Goal: Task Accomplishment & Management: Manage account settings

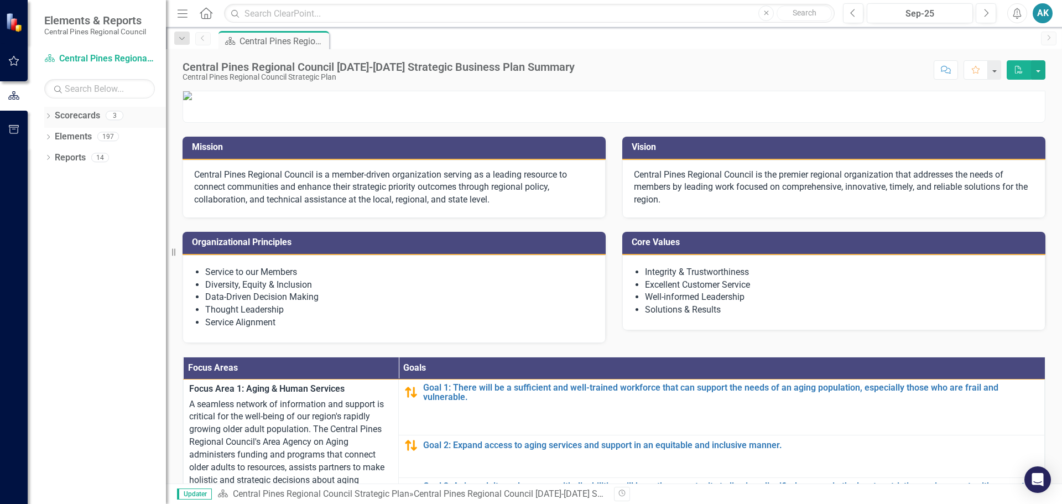
click at [101, 113] on div "Scorecards 3" at bounding box center [110, 117] width 111 height 21
click at [48, 116] on icon "Dropdown" at bounding box center [48, 117] width 8 height 6
click at [58, 136] on icon "Dropdown" at bounding box center [54, 136] width 8 height 7
click at [116, 134] on link "Central Pines Regional Council Strategic Plan" at bounding box center [113, 137] width 105 height 13
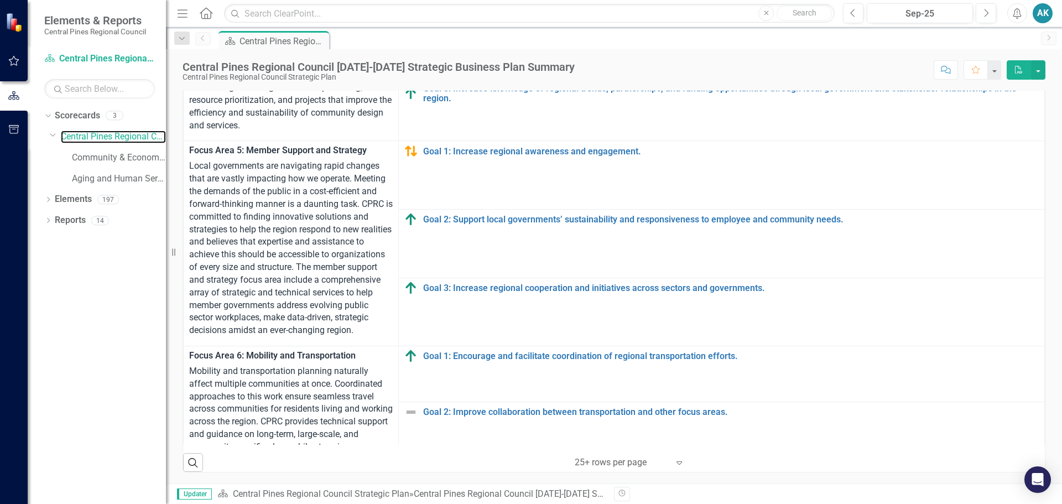
scroll to position [609, 0]
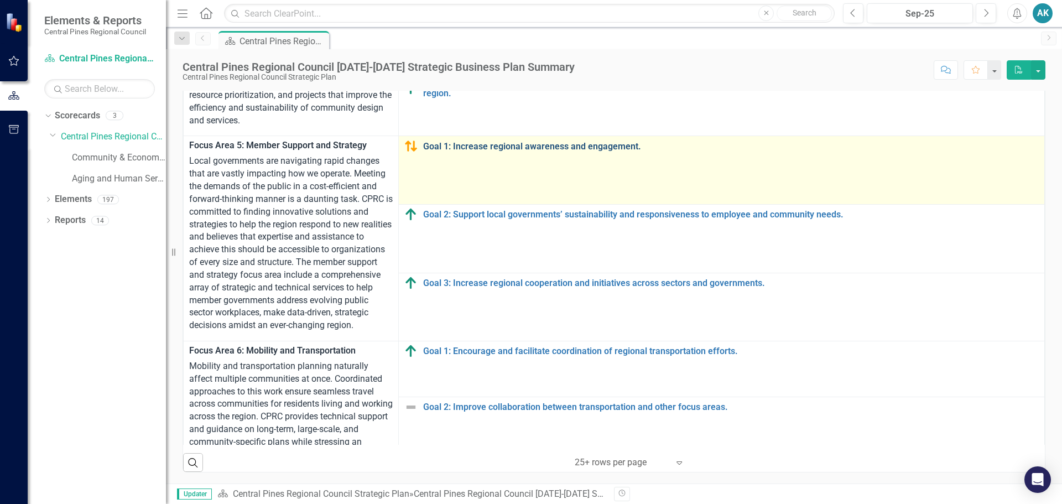
click at [509, 147] on link "Goal 1: Increase regional awareness and engagement." at bounding box center [731, 147] width 616 height 10
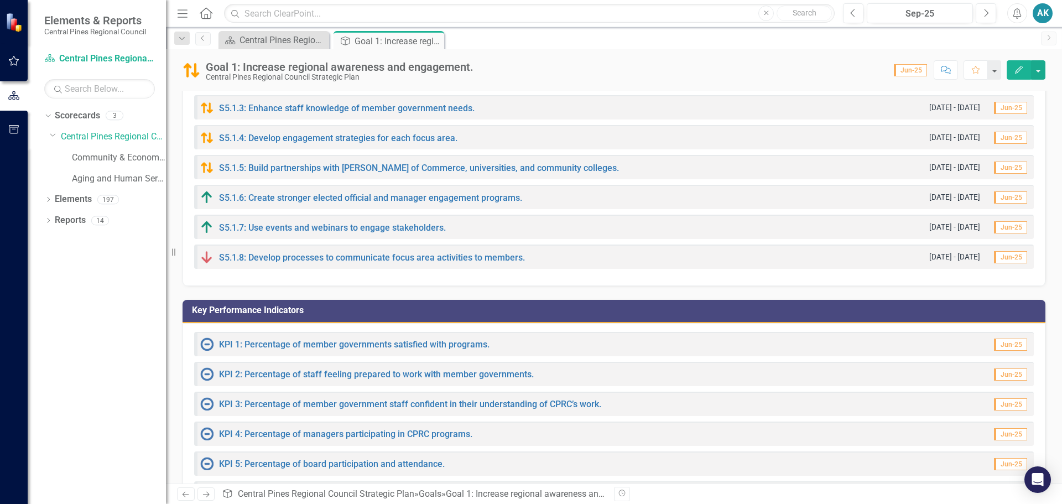
scroll to position [221, 0]
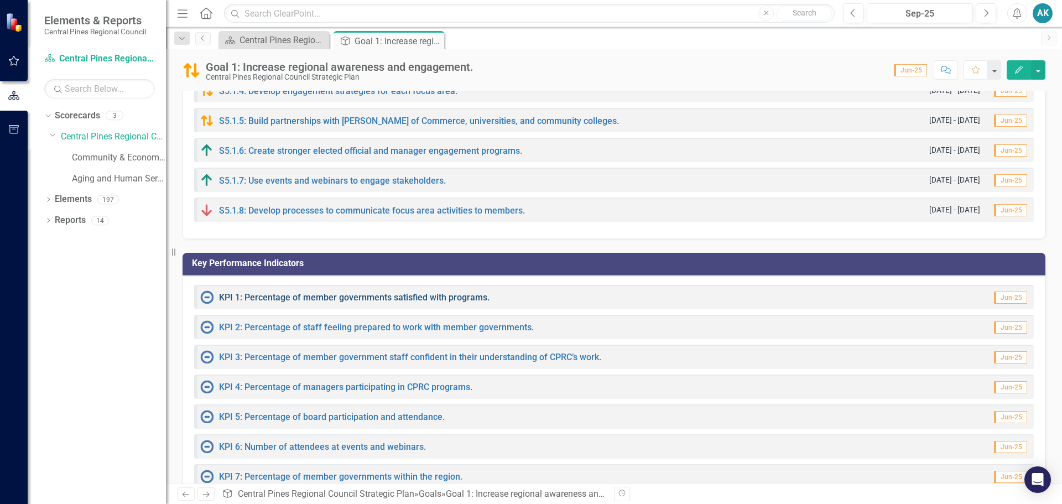
click at [400, 300] on link "KPI 1: Percentage of member governments satisfied with programs." at bounding box center [354, 297] width 271 height 11
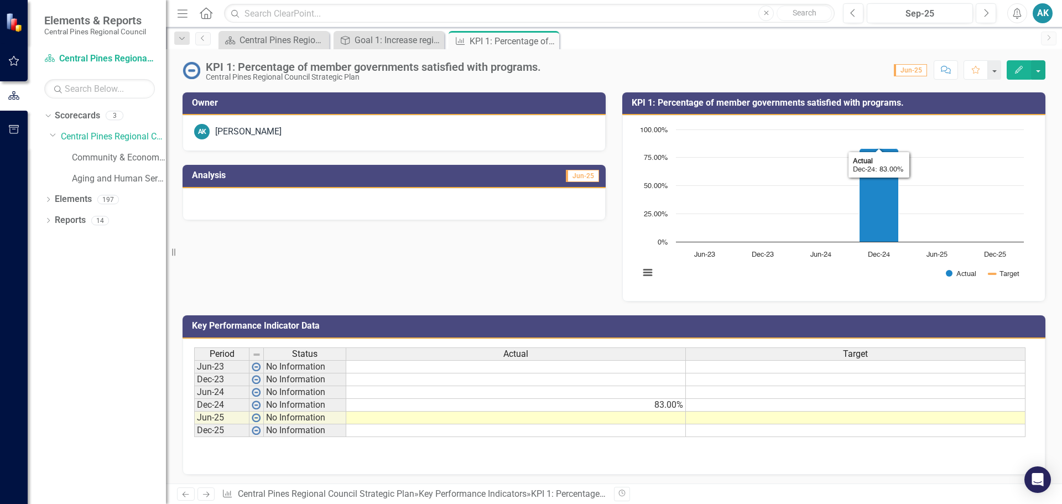
scroll to position [88, 0]
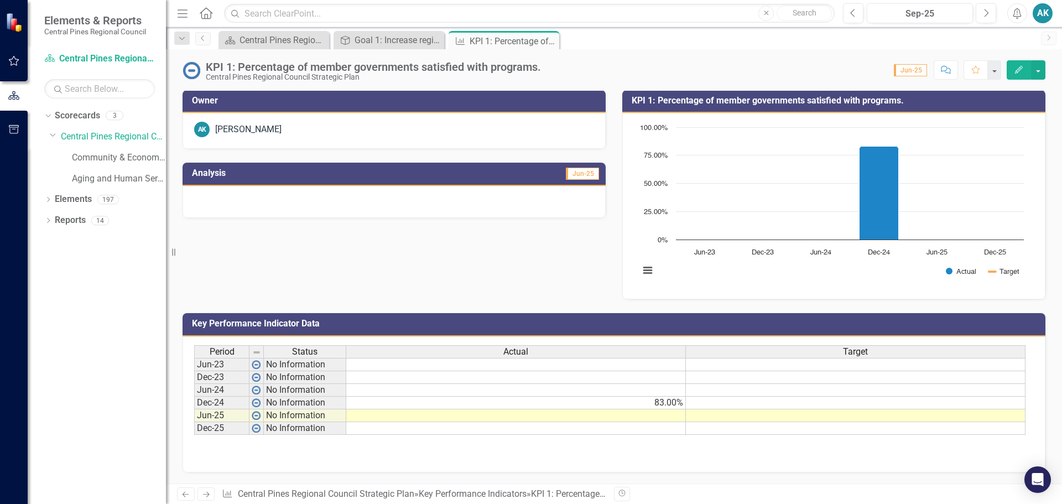
click at [261, 417] on td at bounding box center [257, 415] width 14 height 13
click at [303, 415] on td "No Information" at bounding box center [305, 415] width 82 height 13
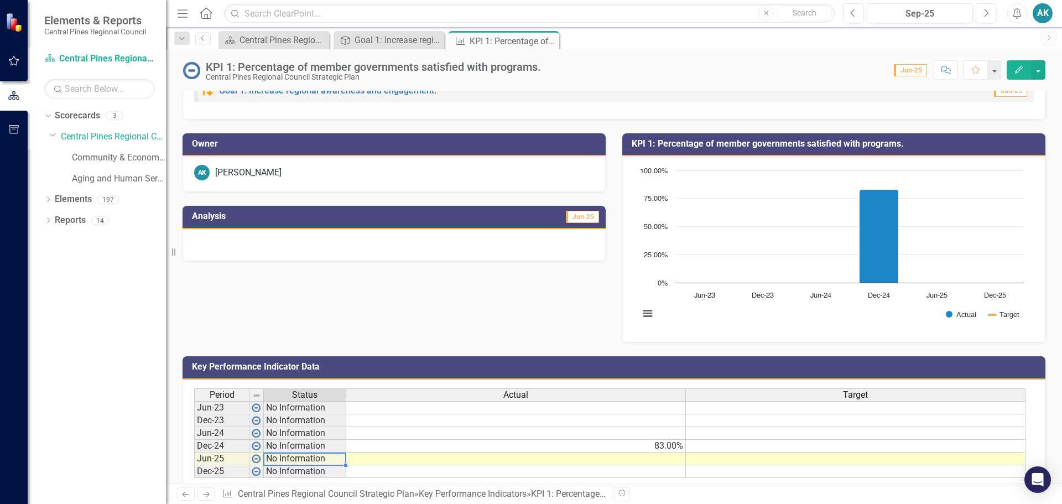
scroll to position [0, 0]
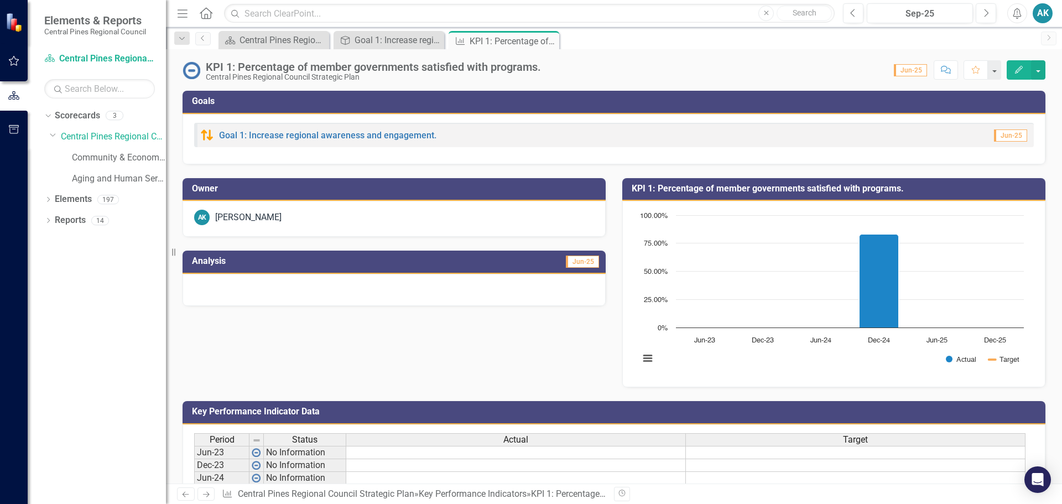
click at [1025, 72] on button "Edit" at bounding box center [1019, 69] width 24 height 19
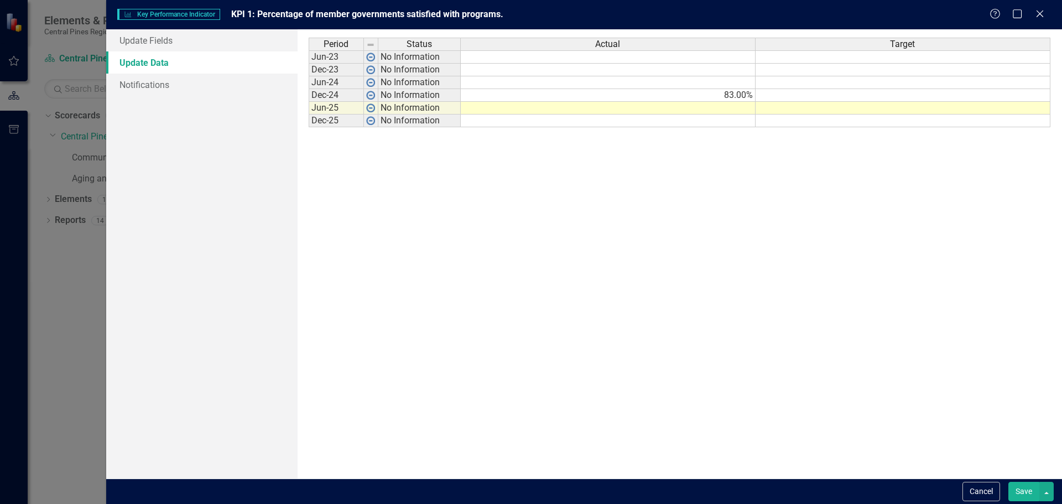
click at [448, 111] on td "No Information" at bounding box center [419, 108] width 82 height 13
click at [367, 111] on img at bounding box center [370, 107] width 9 height 9
click at [420, 110] on td "No Information" at bounding box center [419, 108] width 82 height 13
click at [714, 103] on td at bounding box center [608, 108] width 295 height 13
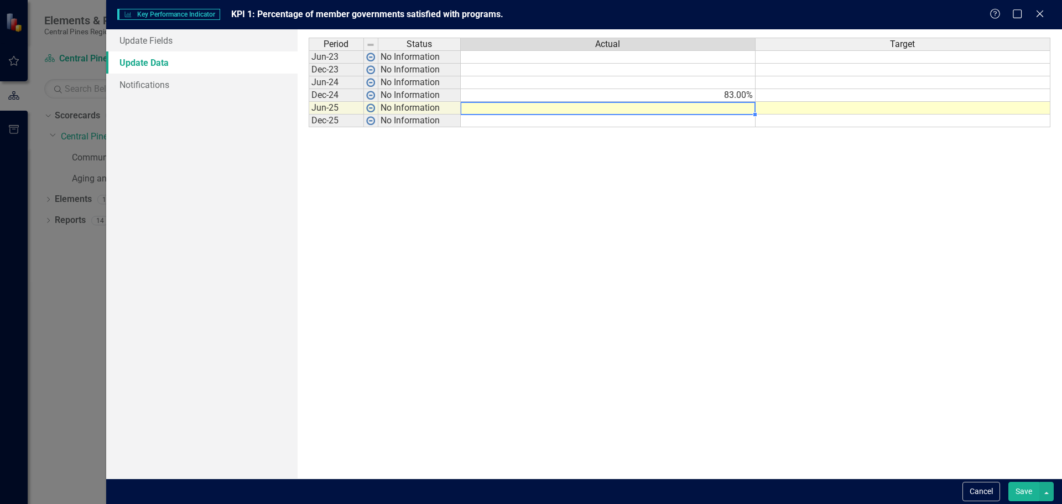
click at [720, 110] on td at bounding box center [608, 108] width 295 height 13
click at [720, 110] on textarea at bounding box center [607, 108] width 295 height 13
click at [643, 109] on textarea at bounding box center [607, 108] width 295 height 13
type textarea "77.9"
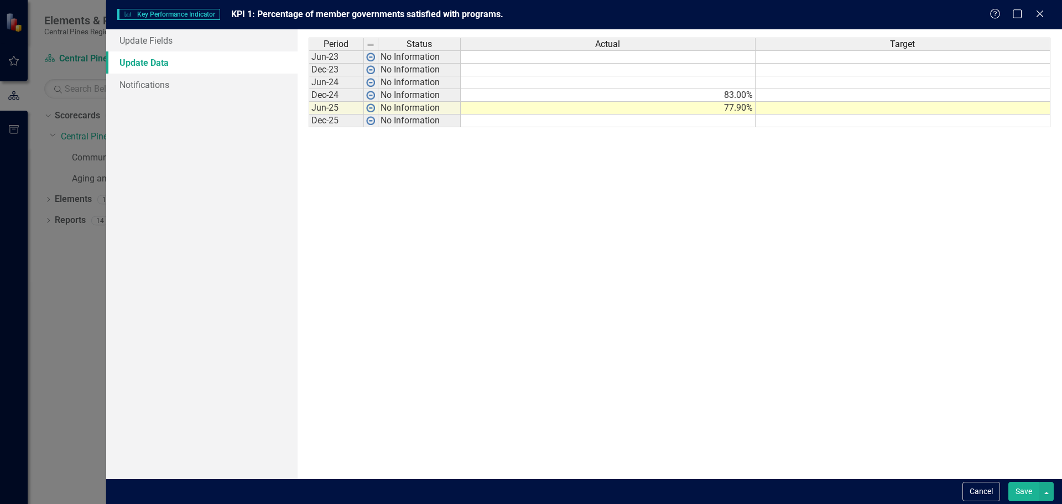
click at [686, 171] on div "Period Status Actual Target Jun-23 No Information Dec-23 No Information Jun-24 …" at bounding box center [680, 254] width 743 height 433
click at [1023, 492] on button "Save" at bounding box center [1024, 491] width 31 height 19
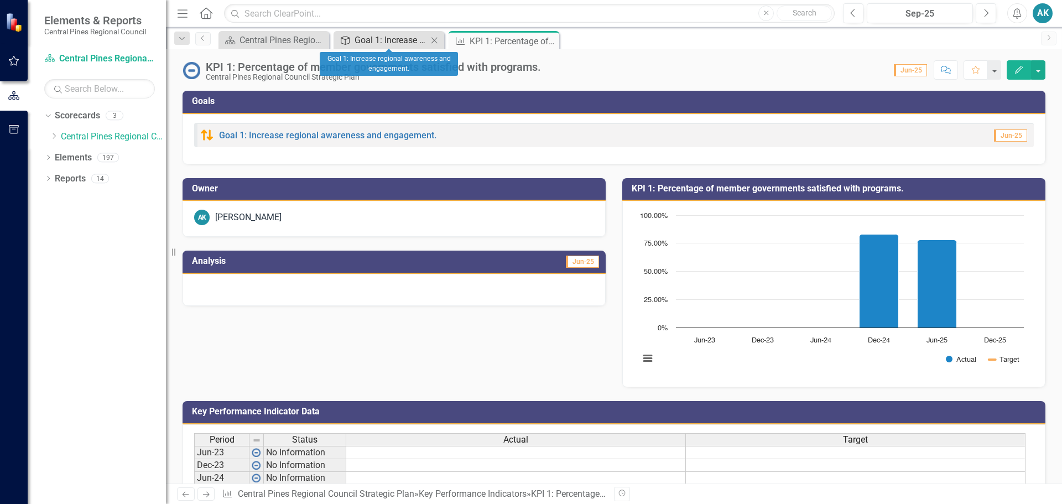
click at [389, 38] on div "Goal 1: Increase regional awareness and engagement." at bounding box center [391, 40] width 73 height 14
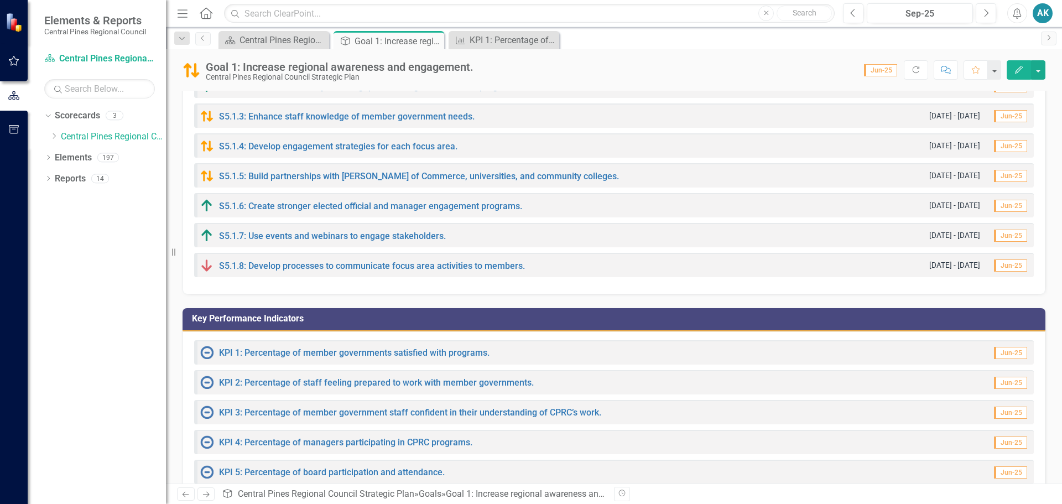
scroll to position [221, 0]
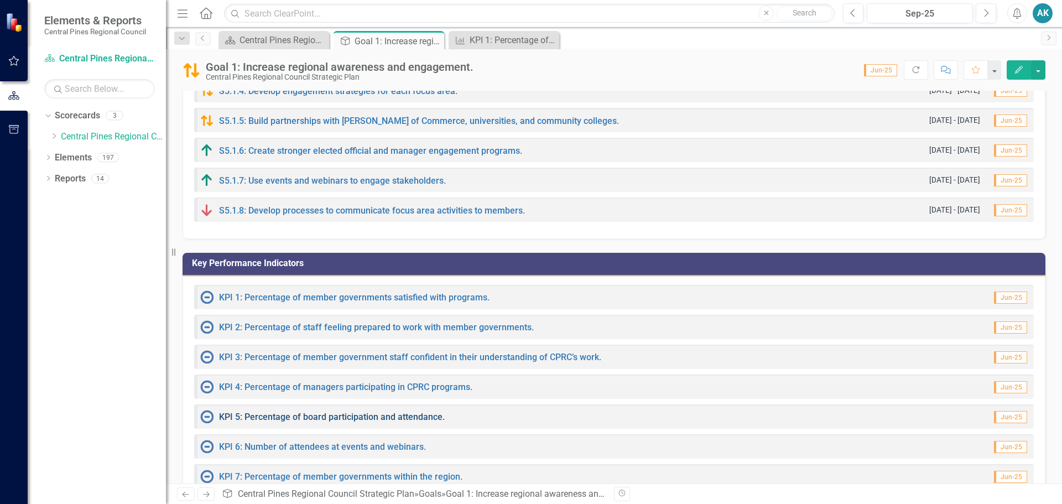
click at [360, 418] on link "KPI 5: Percentage of board participation and attendance." at bounding box center [332, 417] width 226 height 11
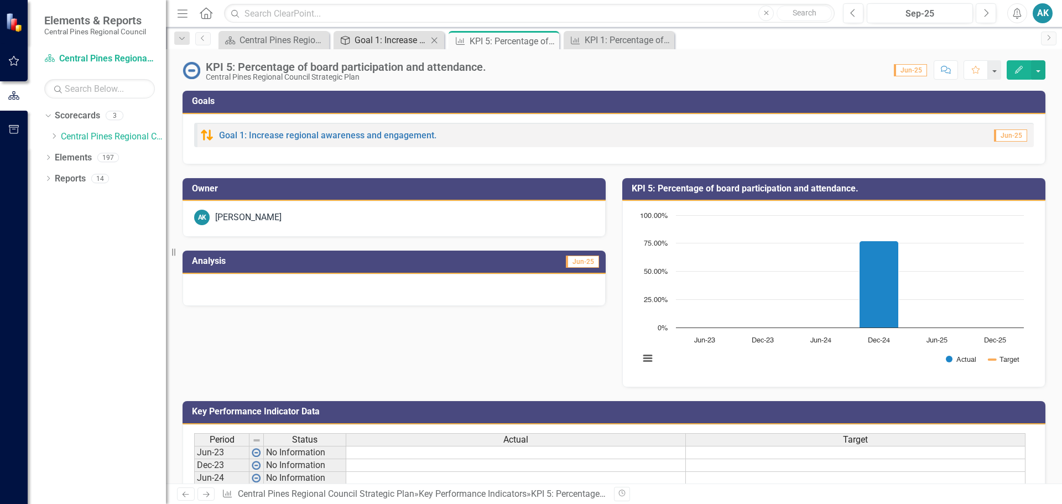
click at [393, 41] on div "Goal 1: Increase regional awareness and engagement." at bounding box center [391, 40] width 73 height 14
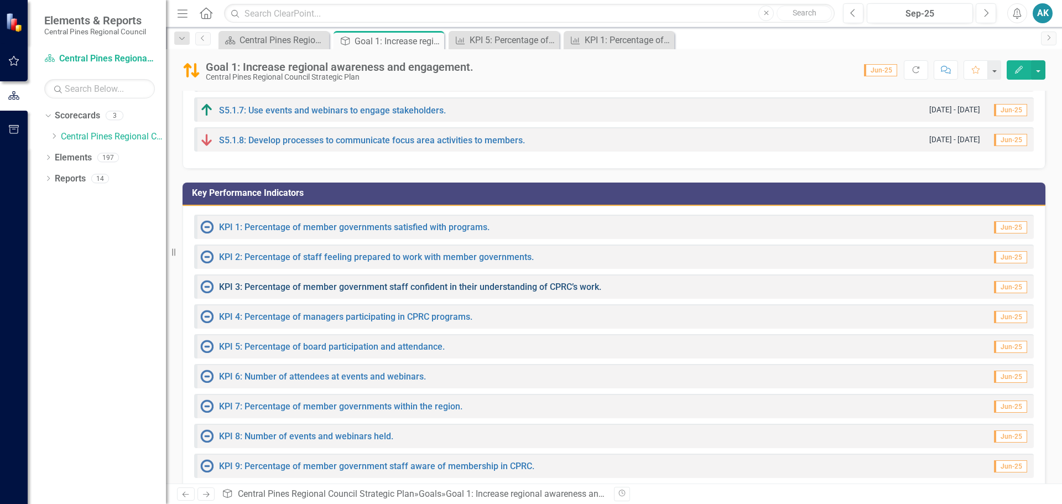
scroll to position [314, 0]
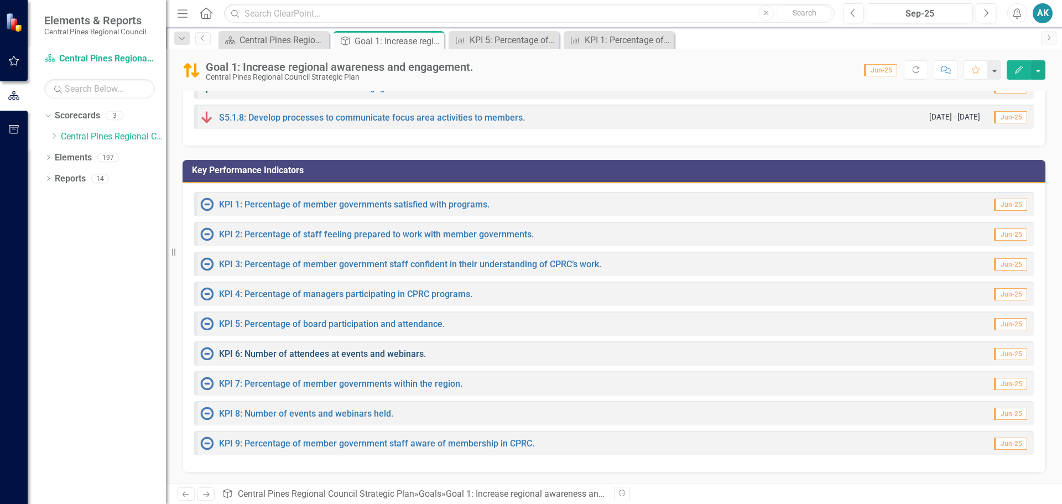
click at [338, 354] on link "KPI 6: Number of attendees at events and webinars." at bounding box center [322, 354] width 207 height 11
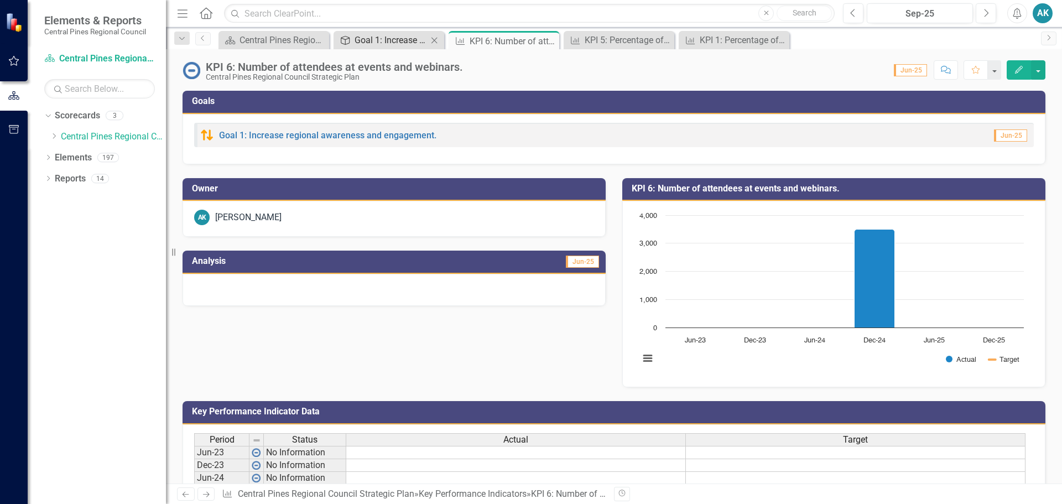
click at [385, 42] on div "Goal 1: Increase regional awareness and engagement." at bounding box center [391, 40] width 73 height 14
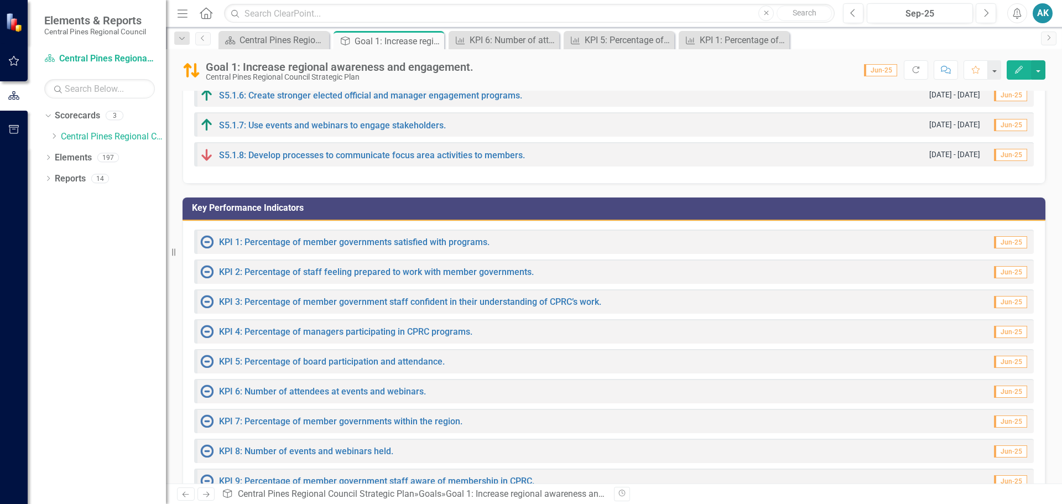
scroll to position [314, 0]
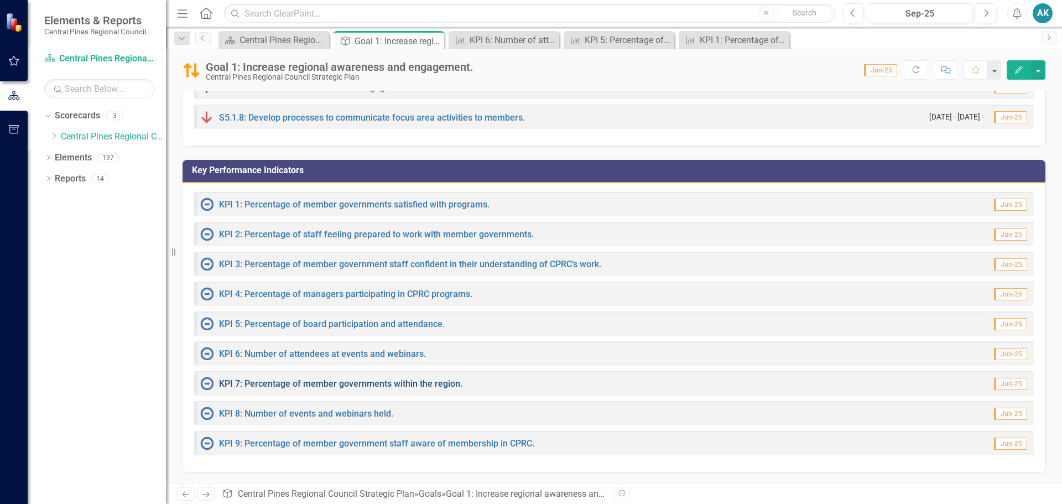
click at [326, 383] on link "KPI 7: Percentage of member governments within the region." at bounding box center [340, 383] width 243 height 11
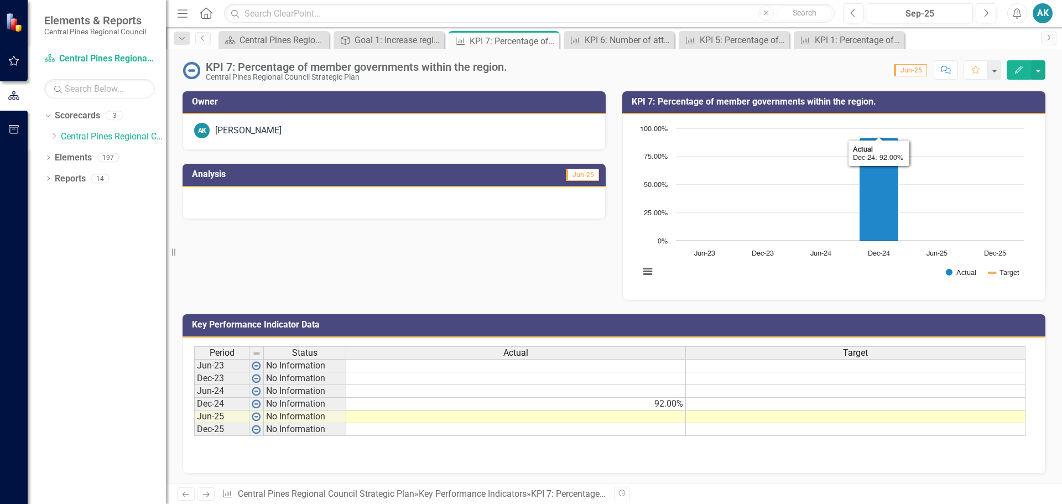
scroll to position [88, 0]
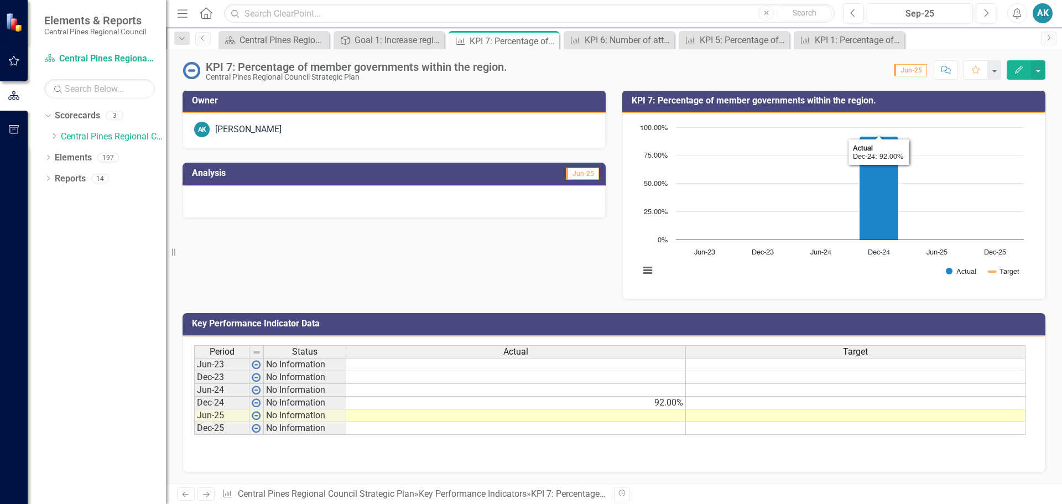
click at [1019, 67] on icon "Edit" at bounding box center [1019, 70] width 10 height 8
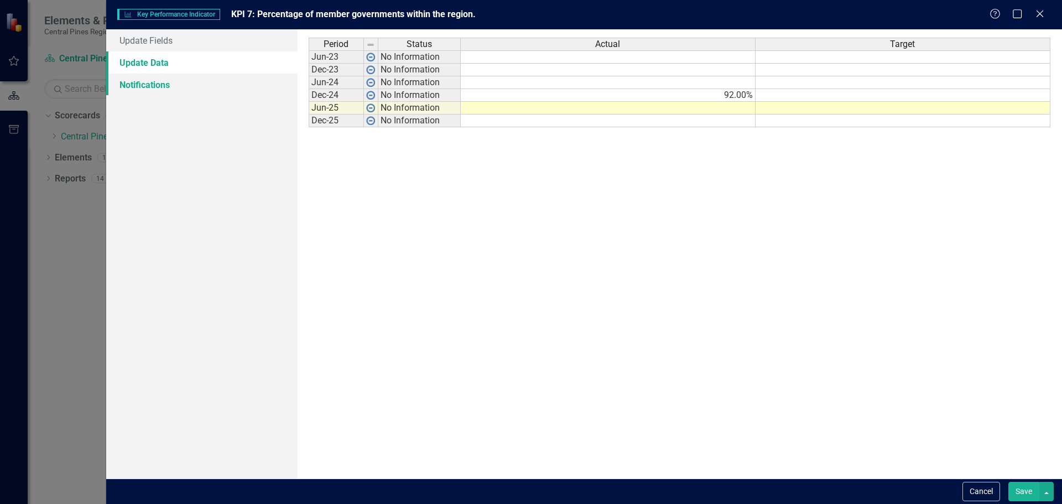
scroll to position [0, 0]
click at [421, 110] on td "No Information" at bounding box center [419, 108] width 82 height 13
click at [713, 111] on td at bounding box center [608, 108] width 295 height 13
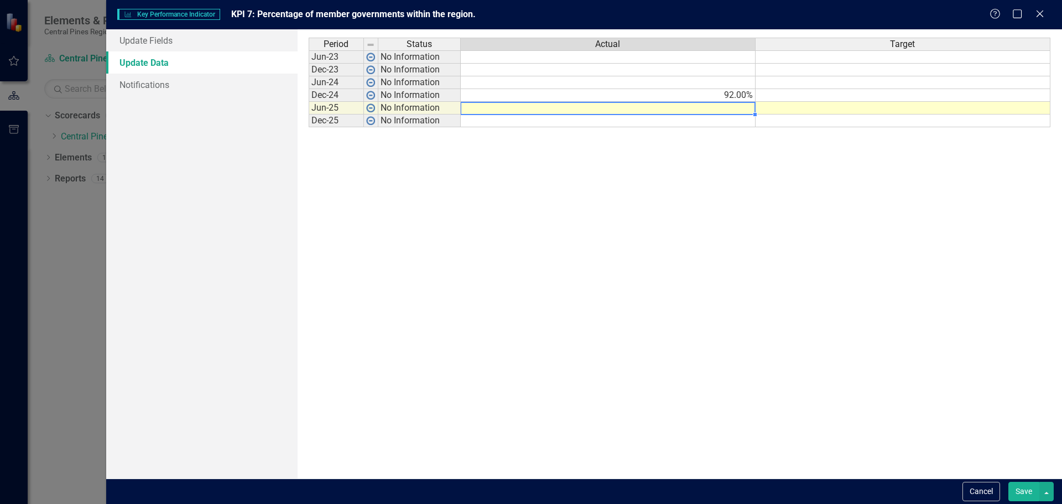
click at [713, 111] on td at bounding box center [608, 108] width 295 height 13
type textarea "98"
click at [727, 286] on div "Period Status Actual Target Jun-23 No Information Dec-23 No Information Jun-24 …" at bounding box center [680, 254] width 743 height 433
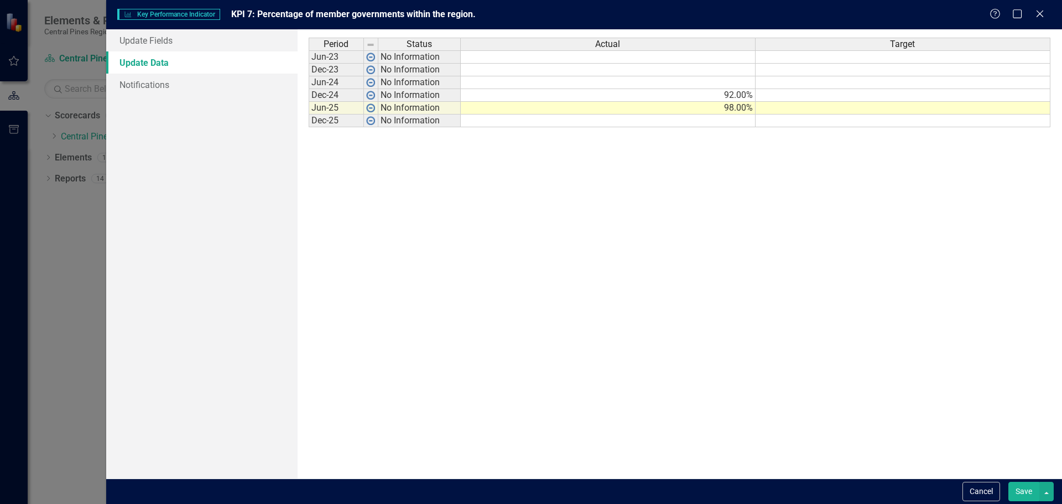
click at [1017, 495] on button "Save" at bounding box center [1024, 491] width 31 height 19
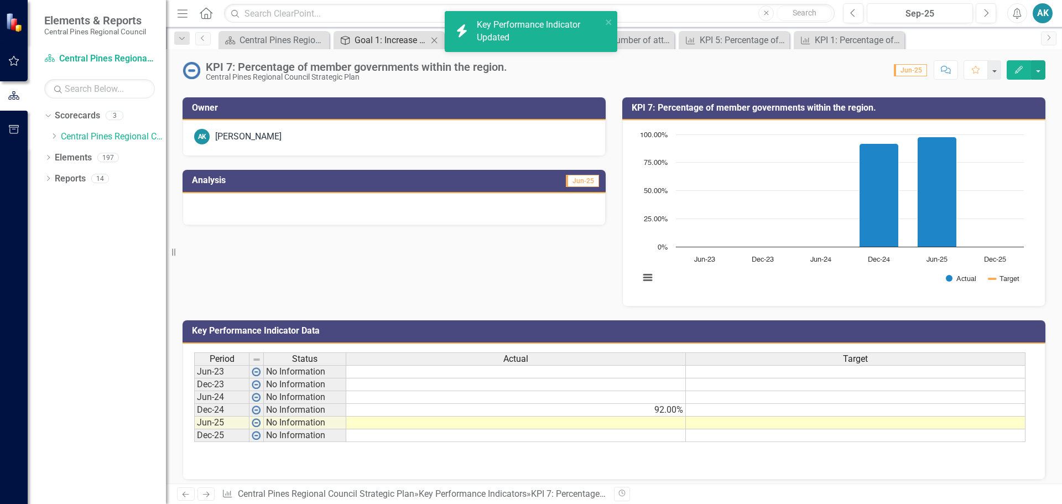
scroll to position [55, 0]
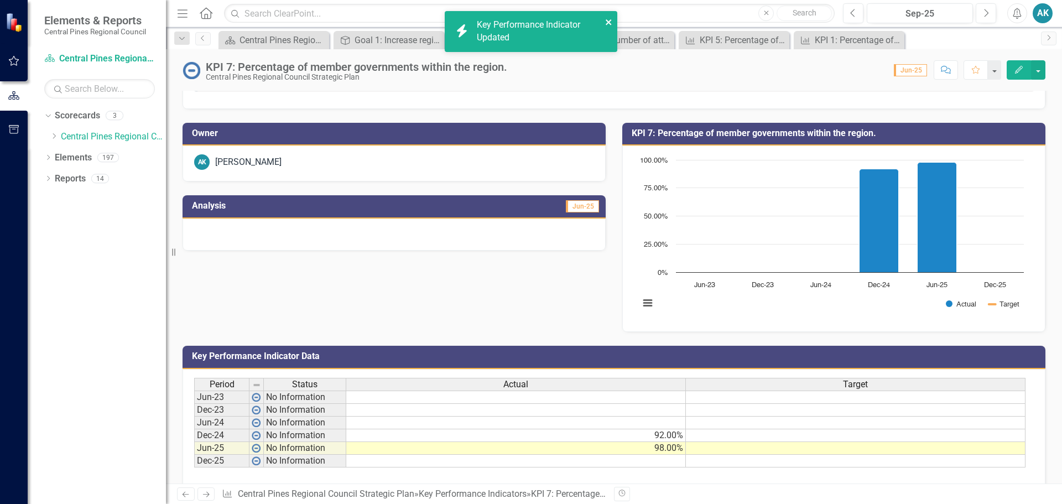
click at [607, 20] on icon "close" at bounding box center [609, 22] width 6 height 6
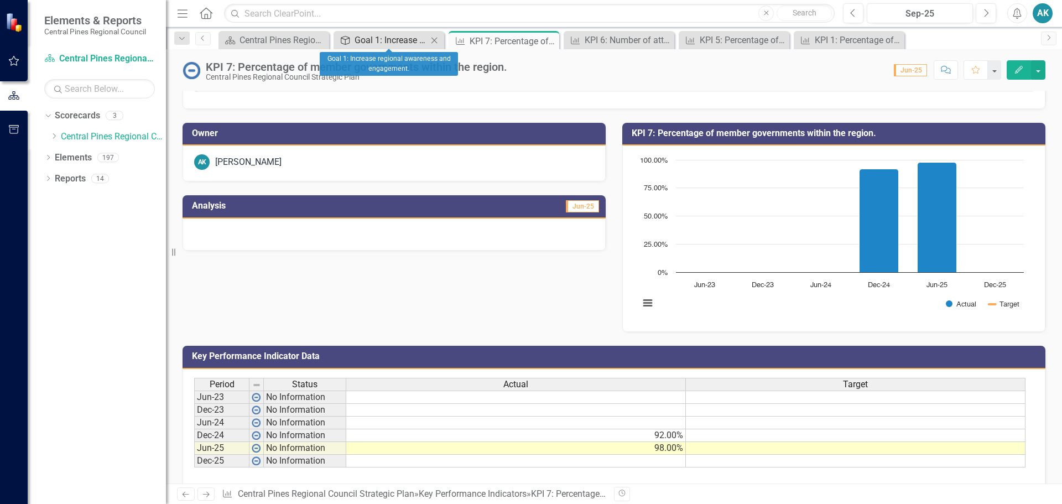
click at [380, 35] on div "Goal 1: Increase regional awareness and engagement." at bounding box center [391, 40] width 73 height 14
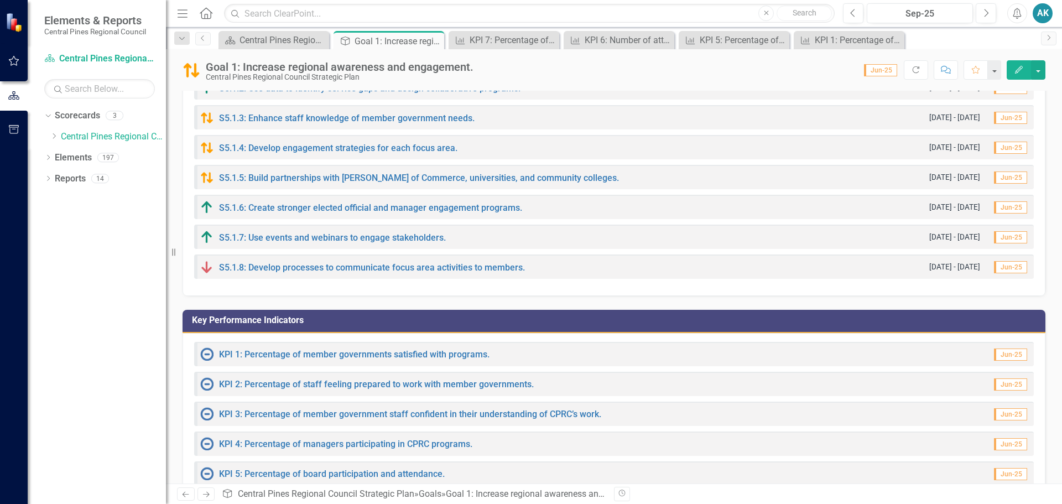
scroll to position [166, 0]
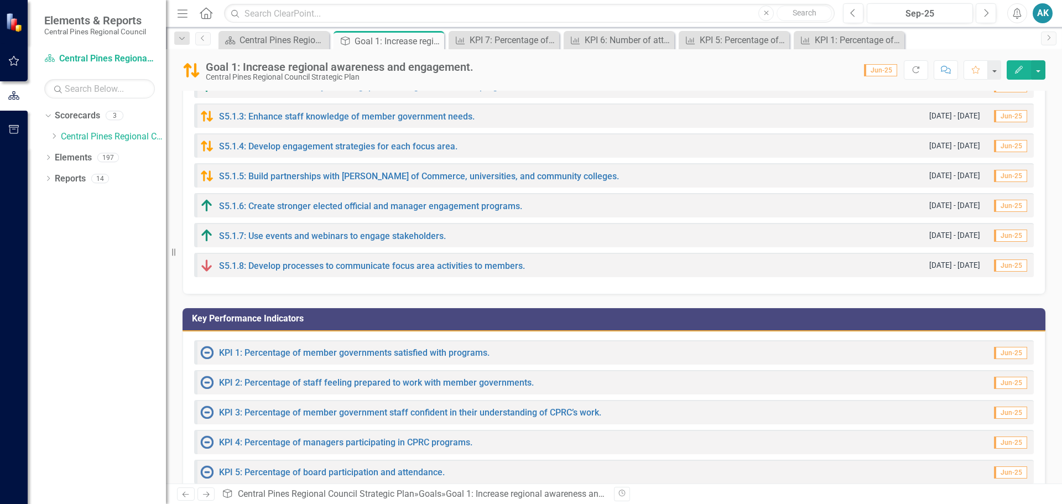
click at [396, 257] on div "S5.1.8: Develop processes to communicate focus area activities to members. [DAT…" at bounding box center [614, 265] width 840 height 24
click at [401, 263] on link "S5.1.8: Develop processes to communicate focus area activities to members." at bounding box center [372, 266] width 306 height 11
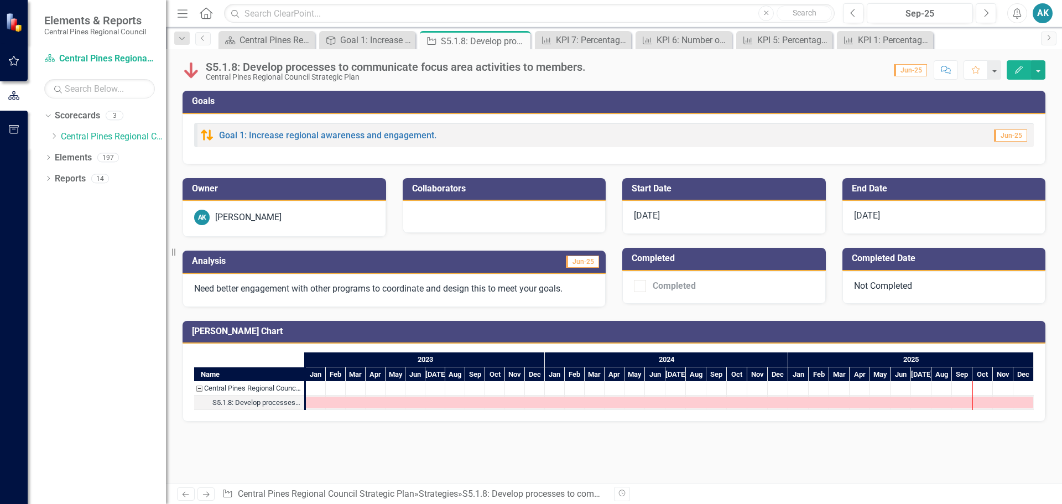
click at [1022, 73] on icon "Edit" at bounding box center [1019, 70] width 10 height 8
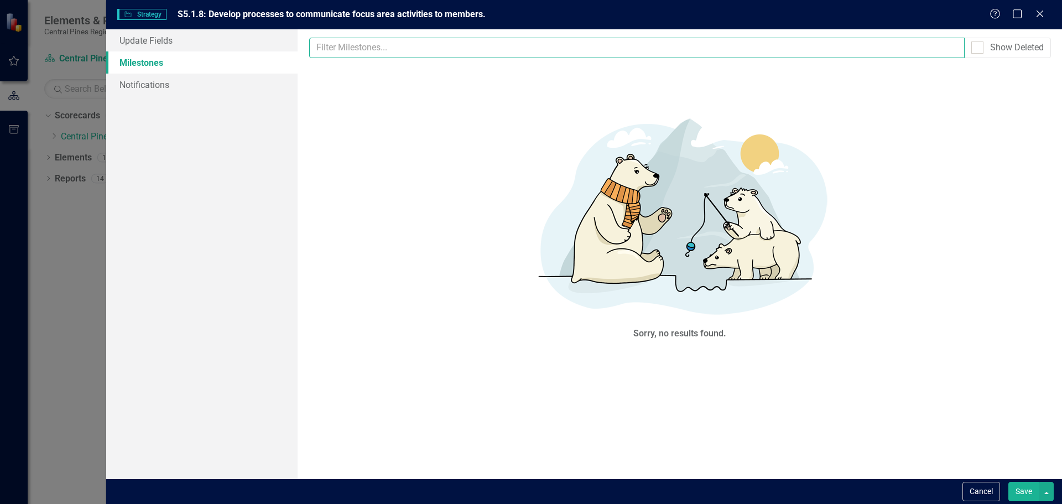
click at [359, 54] on input "text" at bounding box center [637, 48] width 656 height 20
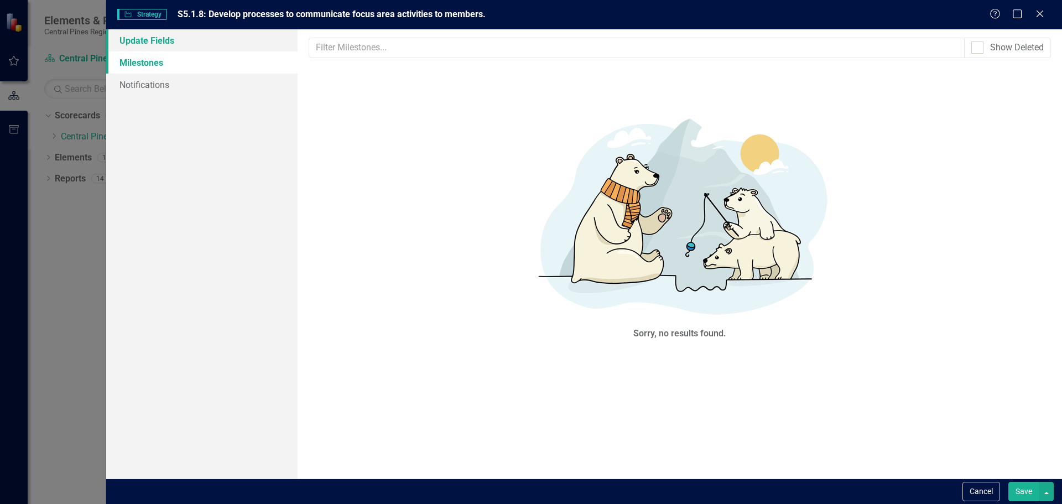
click at [157, 34] on link "Update Fields" at bounding box center [201, 40] width 191 height 22
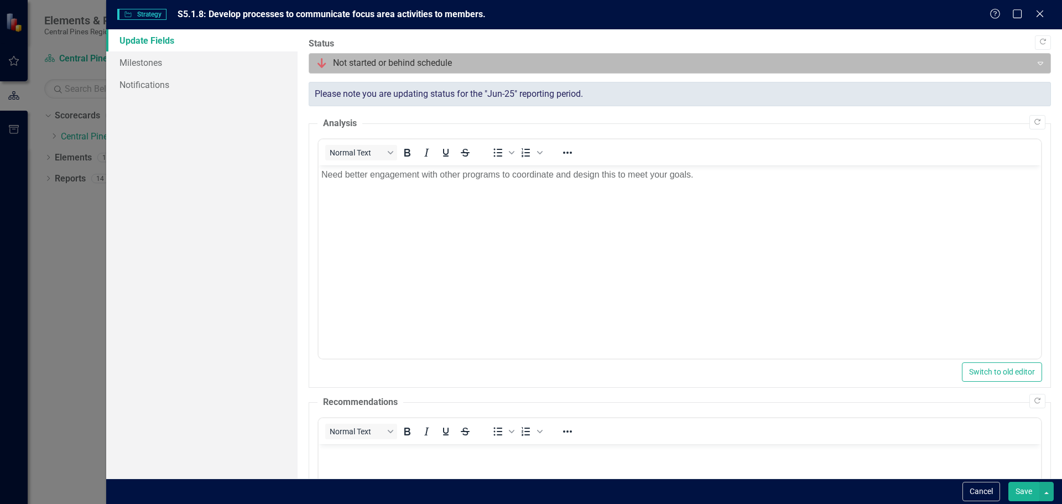
click at [426, 69] on div at bounding box center [671, 63] width 709 height 15
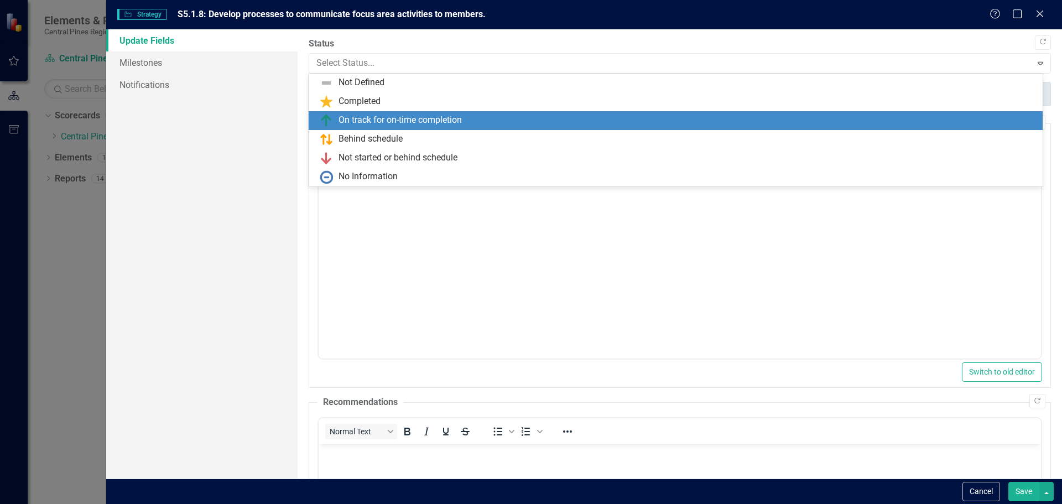
click at [396, 121] on div "On track for on-time completion" at bounding box center [400, 120] width 123 height 13
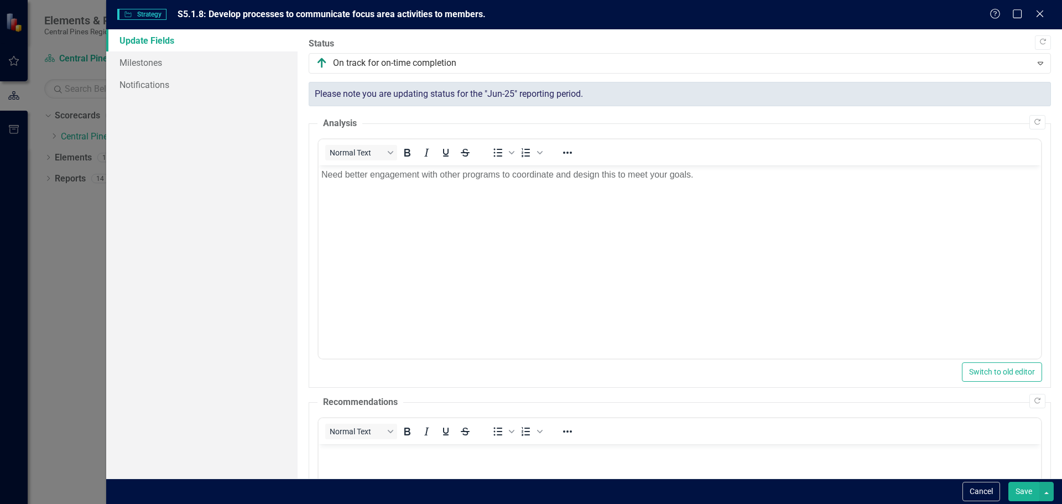
click at [398, 177] on p "Need better engagement with other programs to coordinate and design this to mee…" at bounding box center [679, 174] width 717 height 13
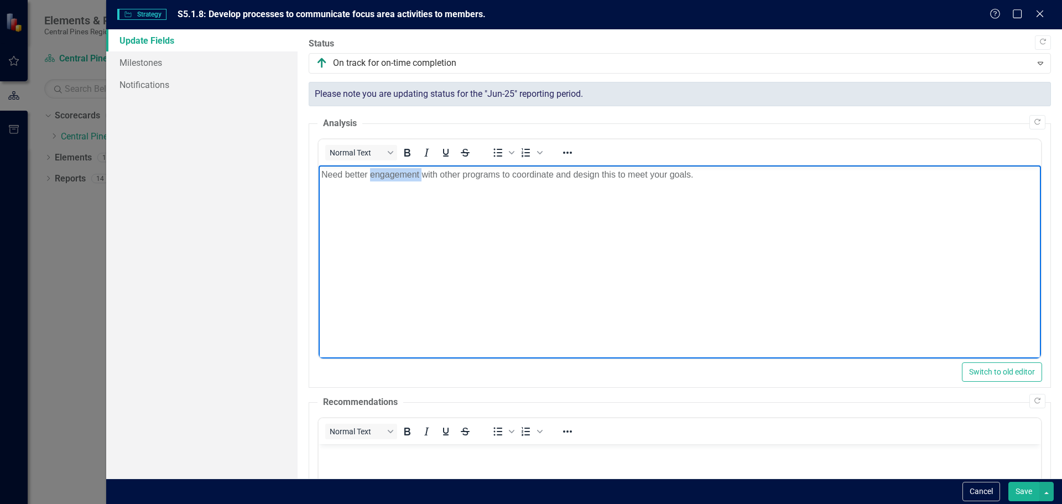
click at [398, 177] on p "Need better engagement with other programs to coordinate and design this to mee…" at bounding box center [679, 174] width 717 height 13
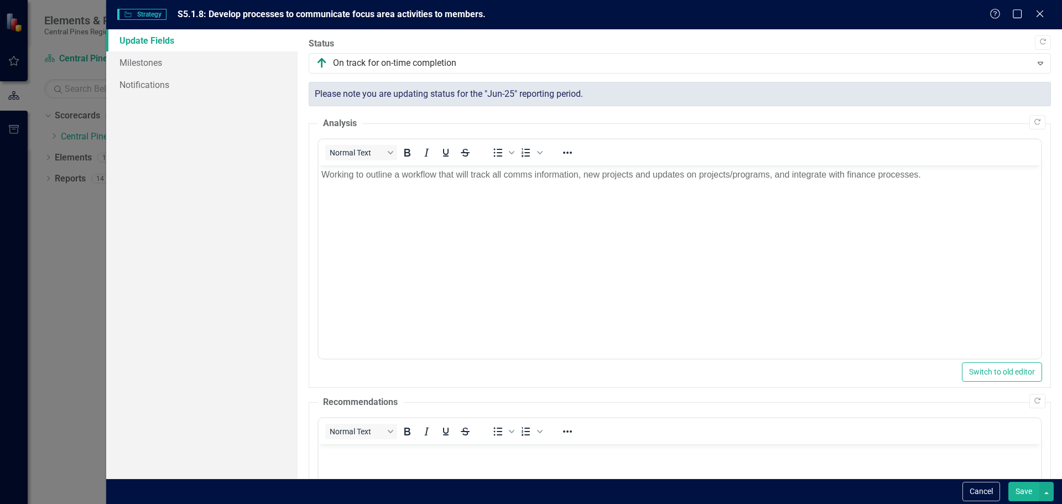
click at [1015, 489] on button "Save" at bounding box center [1024, 491] width 31 height 19
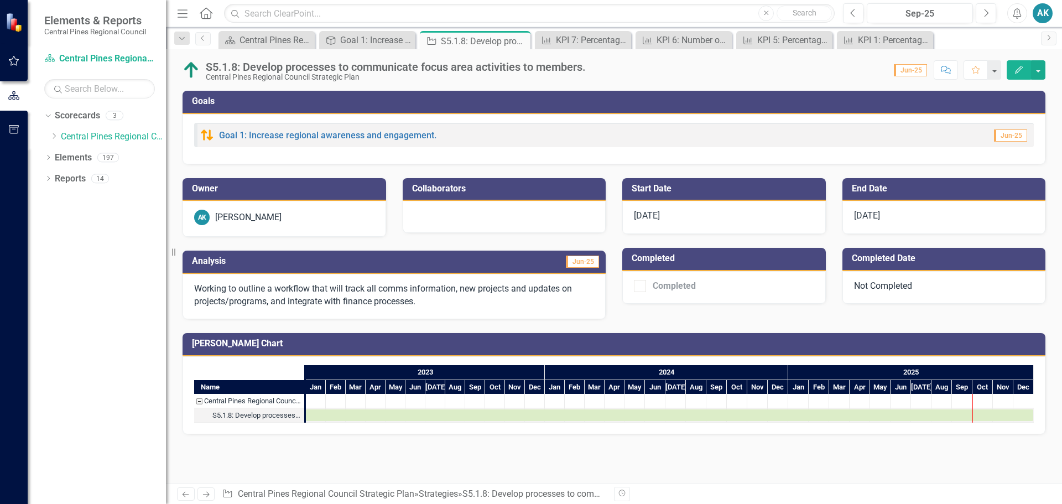
click at [891, 30] on div "Dropdown Search Scorecard Central Pines Regional Council [DATE]-[DATE] Strategi…" at bounding box center [614, 38] width 896 height 22
click at [891, 38] on div "KPI 1: Percentage of member governments satisfied with programs." at bounding box center [887, 40] width 59 height 14
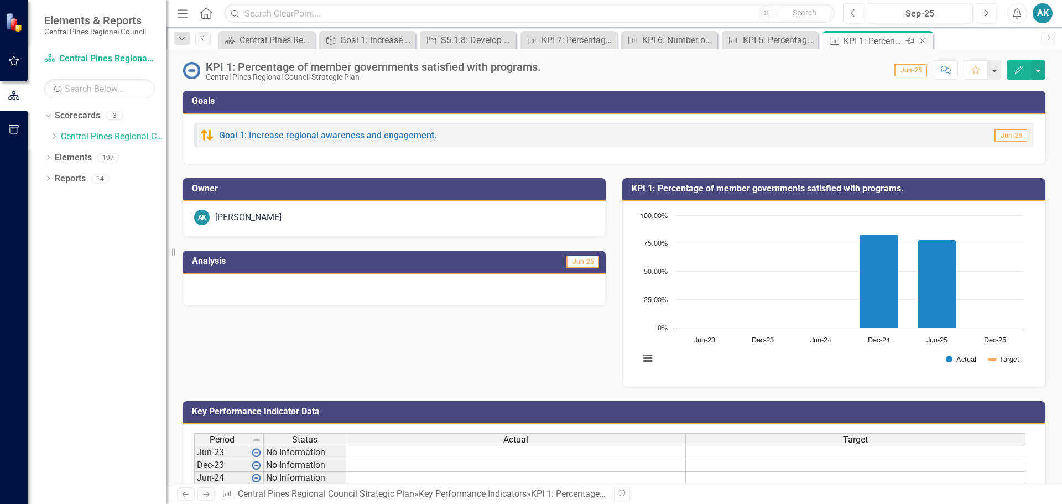
click at [922, 39] on icon "Close" at bounding box center [922, 41] width 11 height 9
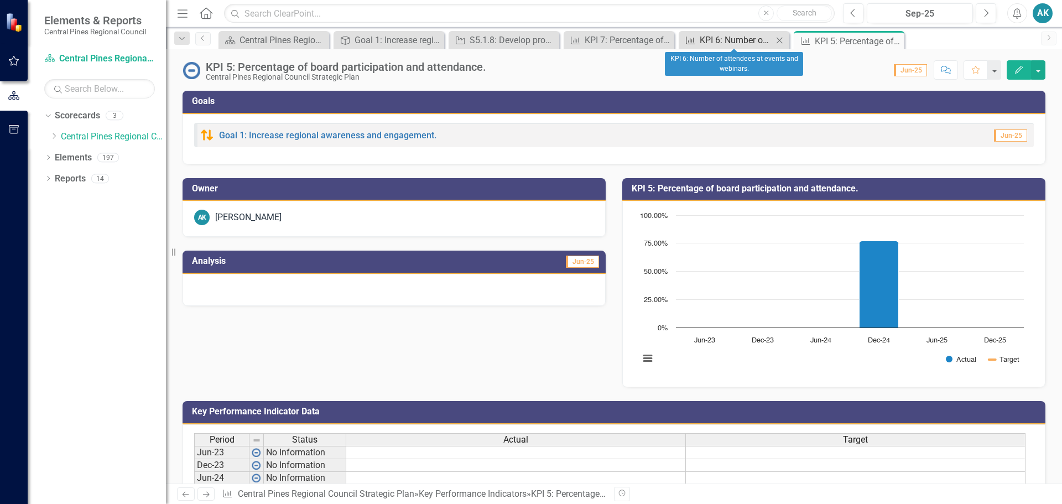
click at [729, 39] on div "KPI 6: Number of attendees at events and webinars." at bounding box center [736, 40] width 73 height 14
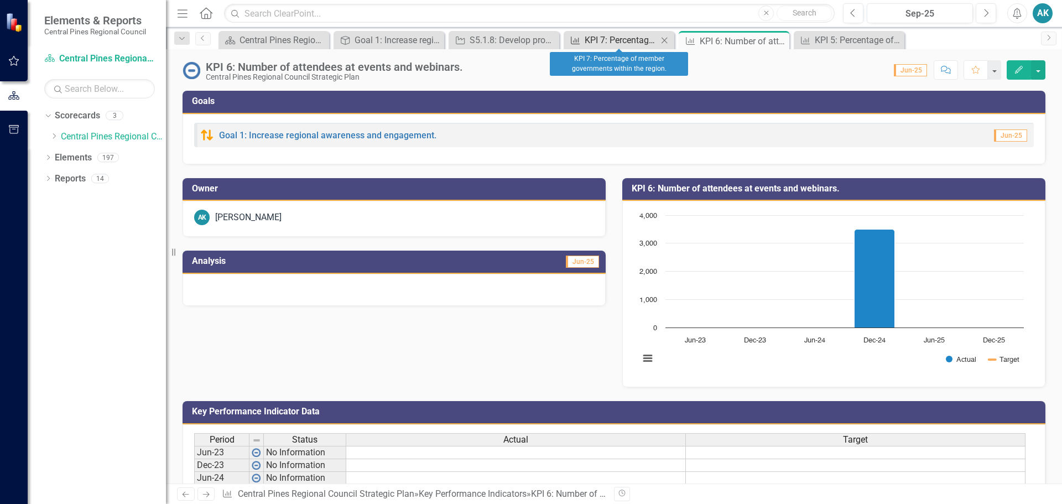
click at [593, 42] on div "KPI 7: Percentage of member governments within the region." at bounding box center [621, 40] width 73 height 14
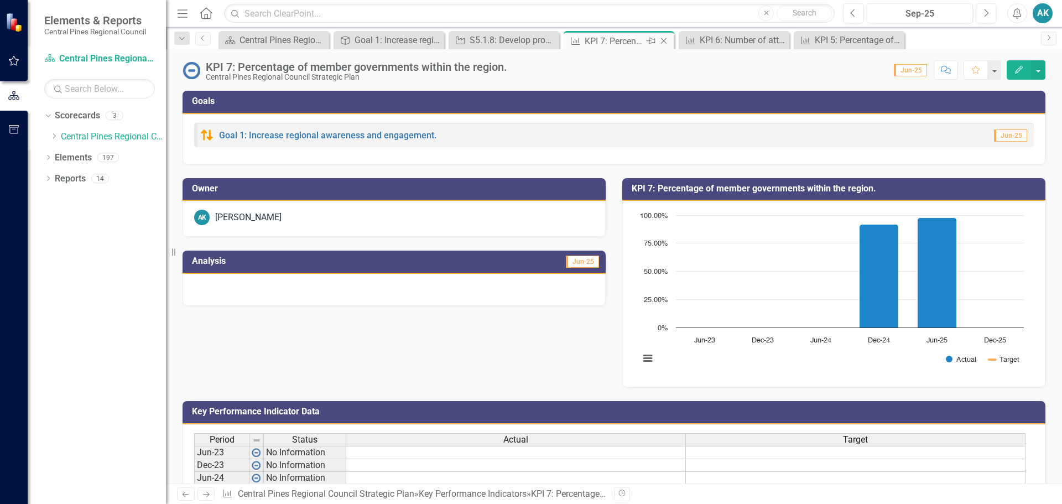
click at [666, 40] on icon "Close" at bounding box center [663, 41] width 11 height 9
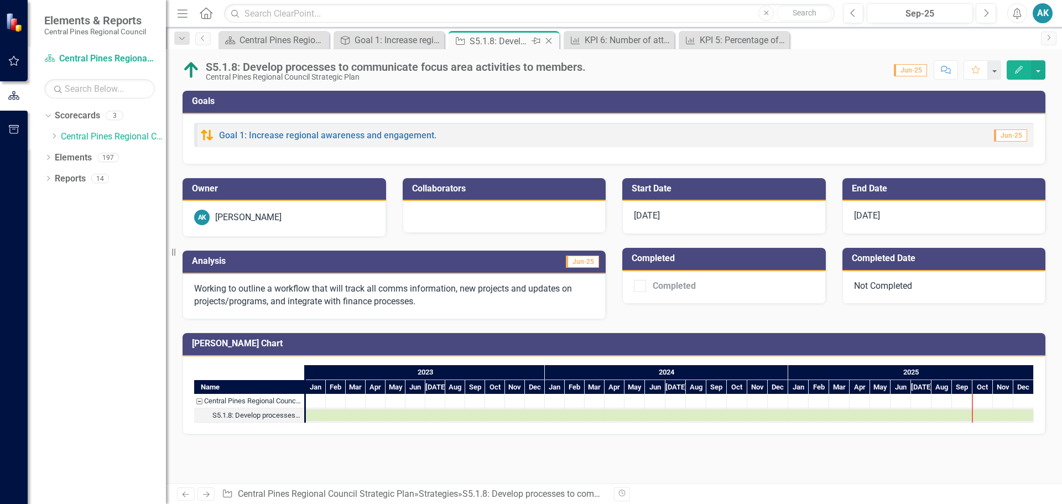
click at [509, 41] on div "S5.1.8: Develop processes to communicate focus area activities to members." at bounding box center [499, 41] width 59 height 14
click at [546, 39] on icon "Close" at bounding box center [548, 41] width 11 height 9
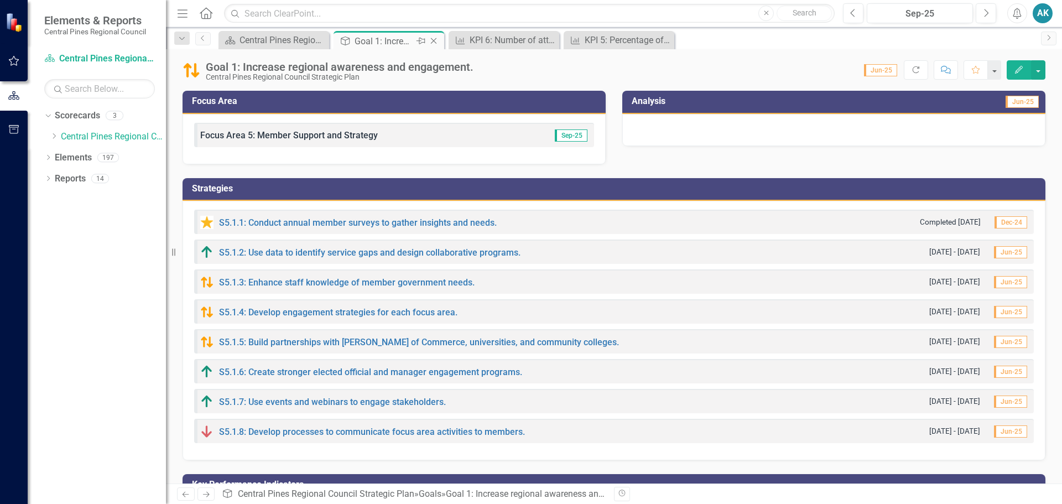
click at [374, 34] on div "Goal 1: Increase regional awareness and engagement." at bounding box center [384, 41] width 59 height 14
click at [336, 430] on link "S5.1.8: Develop processes to communicate focus area activities to members." at bounding box center [372, 432] width 306 height 11
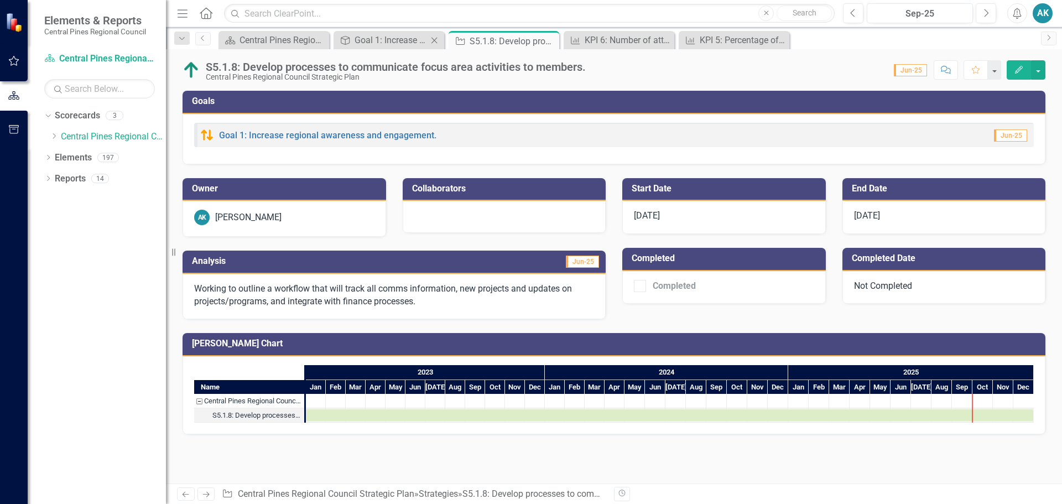
click at [396, 49] on body "Elements & Reports Central Pines Regional Council Scorecard Central Pines Regio…" at bounding box center [531, 252] width 1062 height 504
click at [395, 35] on div "Goal 1: Increase regional awareness and engagement." at bounding box center [391, 40] width 73 height 14
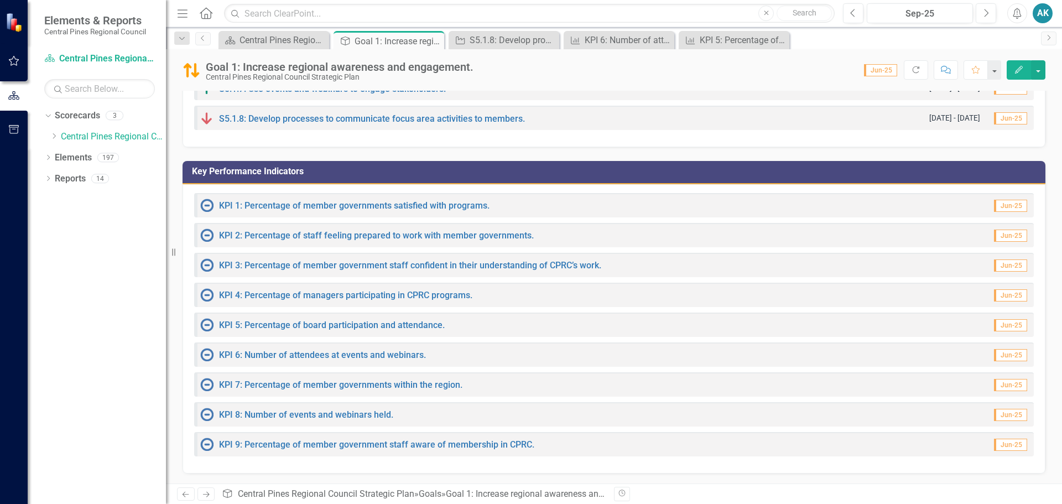
scroll to position [314, 0]
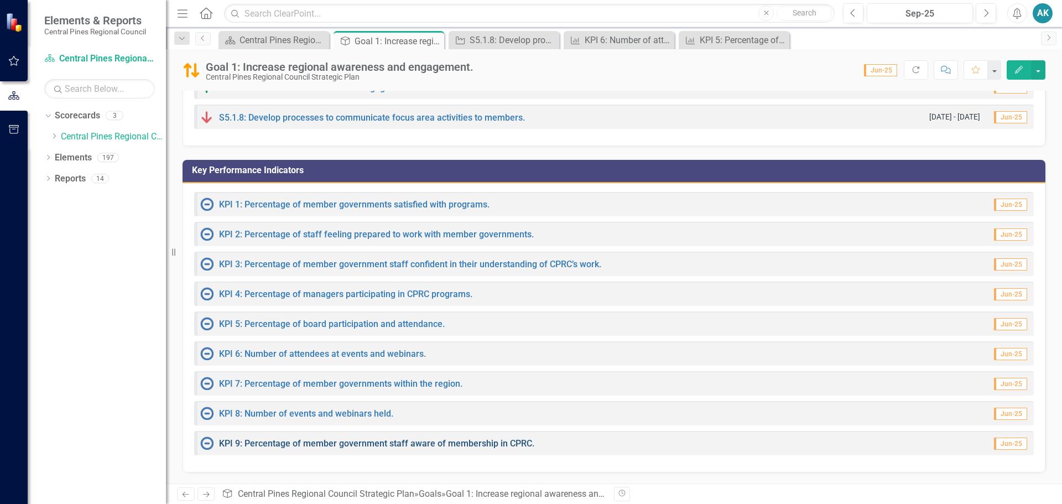
click at [404, 448] on link "KPI 9: Percentage of member government staff aware of membership in CPRC." at bounding box center [376, 443] width 315 height 11
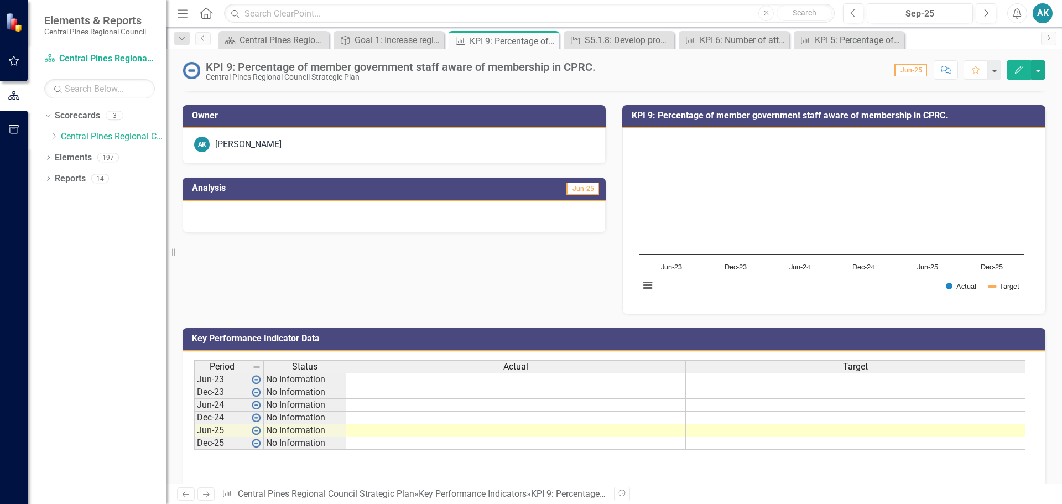
scroll to position [88, 0]
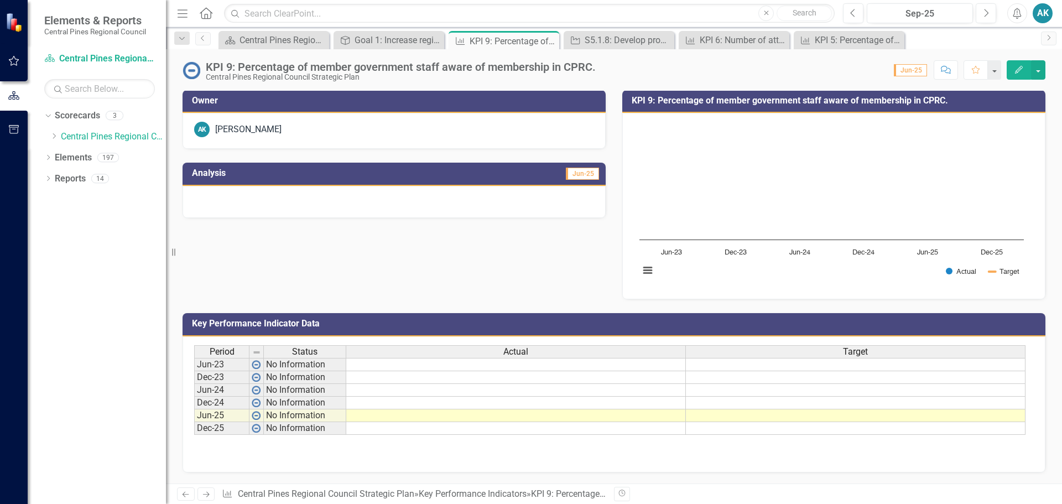
click at [1016, 70] on icon "Edit" at bounding box center [1019, 70] width 10 height 8
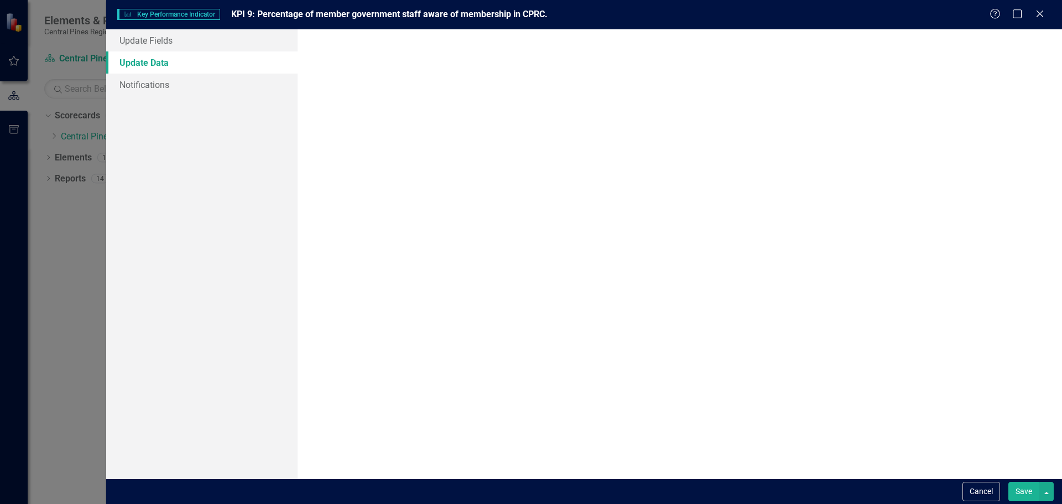
scroll to position [0, 0]
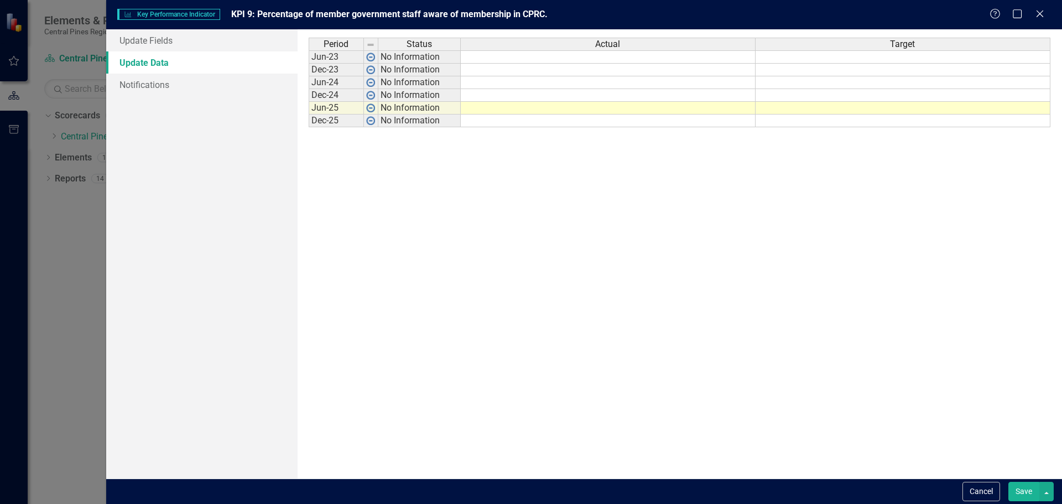
click at [309, 114] on div "Period Status Actual Target Jun-23 No Information Dec-23 No Information Jun-24 …" at bounding box center [309, 83] width 0 height 90
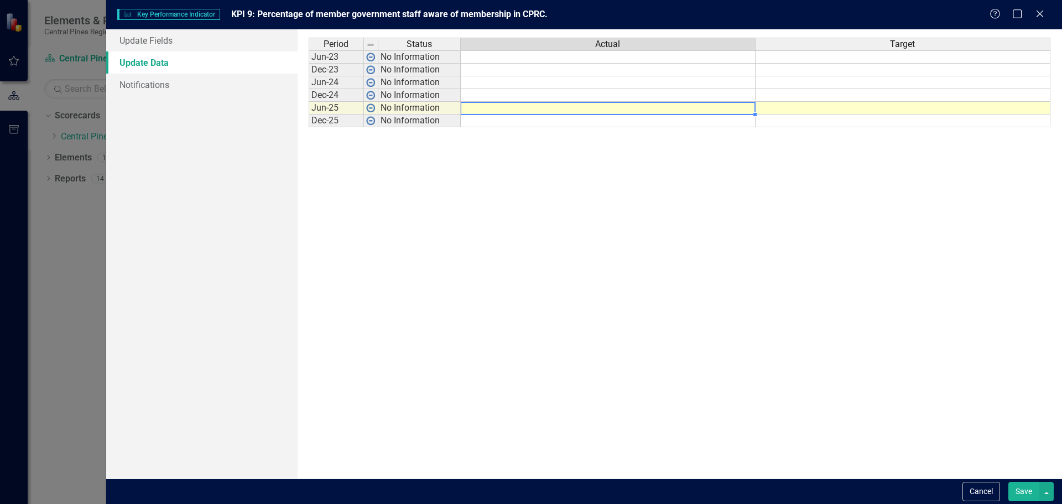
click at [679, 114] on div at bounding box center [607, 114] width 295 height 1
type textarea "89"
click at [742, 277] on div "Period Status Actual Target Jun-23 No Information Dec-23 No Information Jun-24 …" at bounding box center [680, 254] width 743 height 433
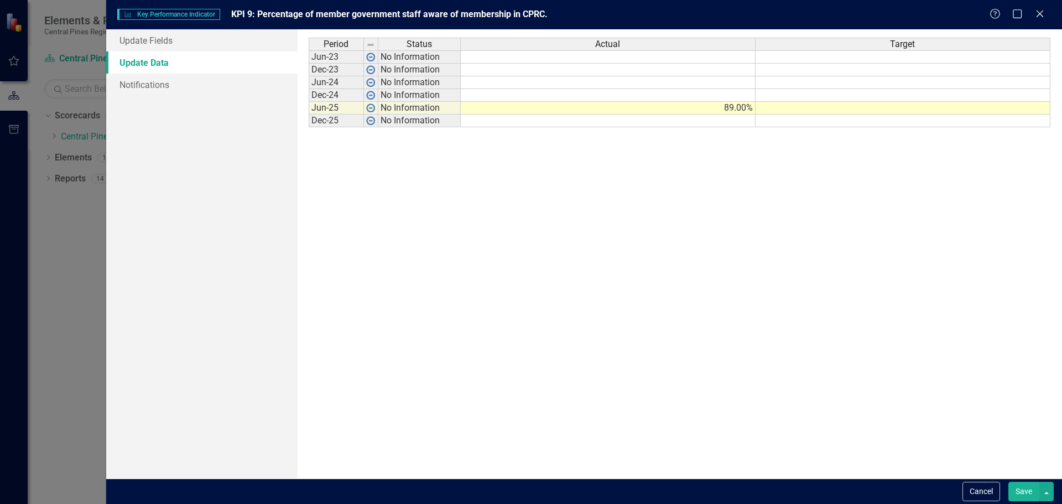
click at [1017, 493] on button "Save" at bounding box center [1024, 491] width 31 height 19
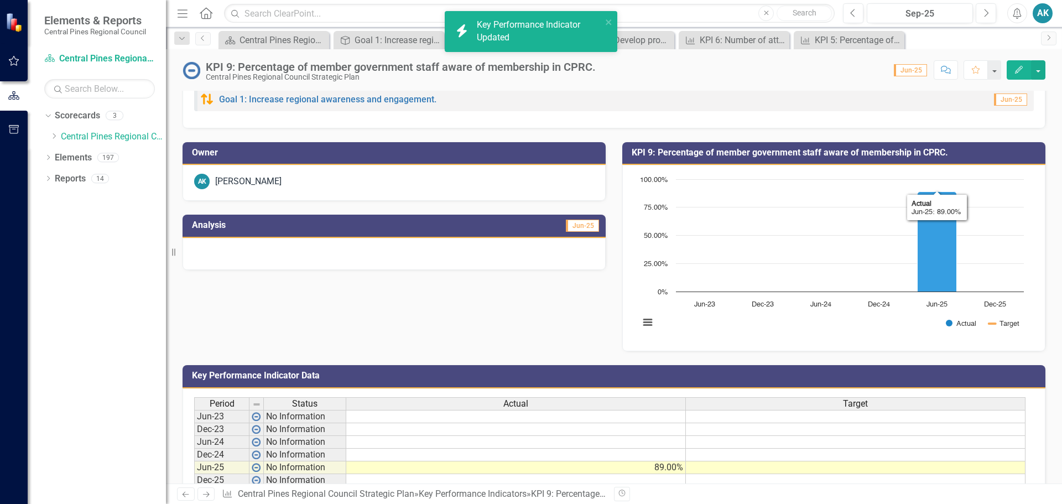
scroll to position [33, 0]
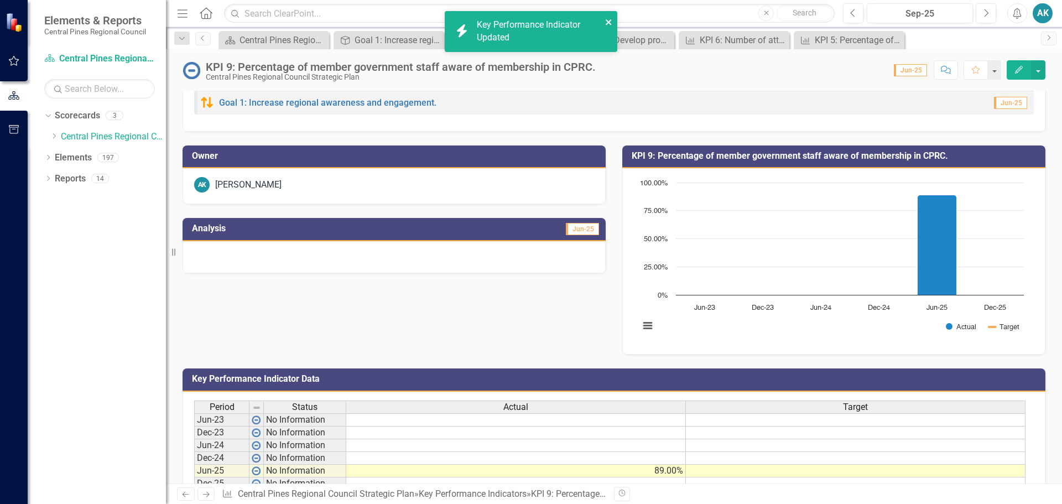
click at [607, 20] on icon "close" at bounding box center [609, 22] width 6 height 6
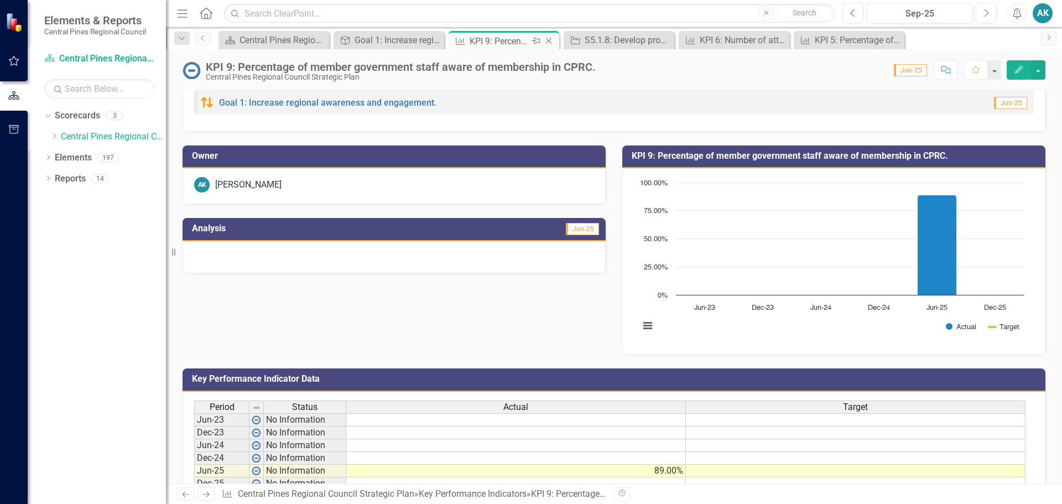
click at [548, 42] on icon "Close" at bounding box center [548, 41] width 11 height 9
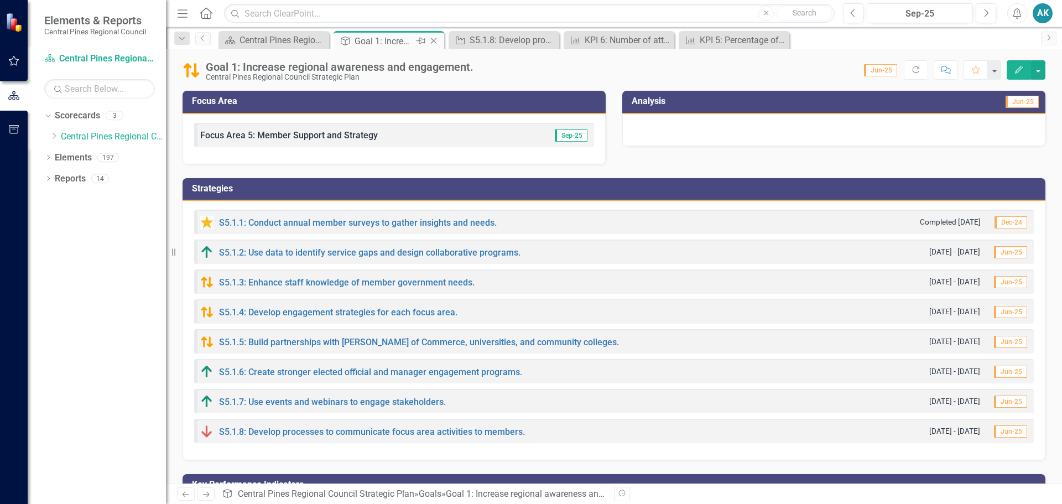
click at [404, 38] on div "Goal 1: Increase regional awareness and engagement." at bounding box center [384, 41] width 59 height 14
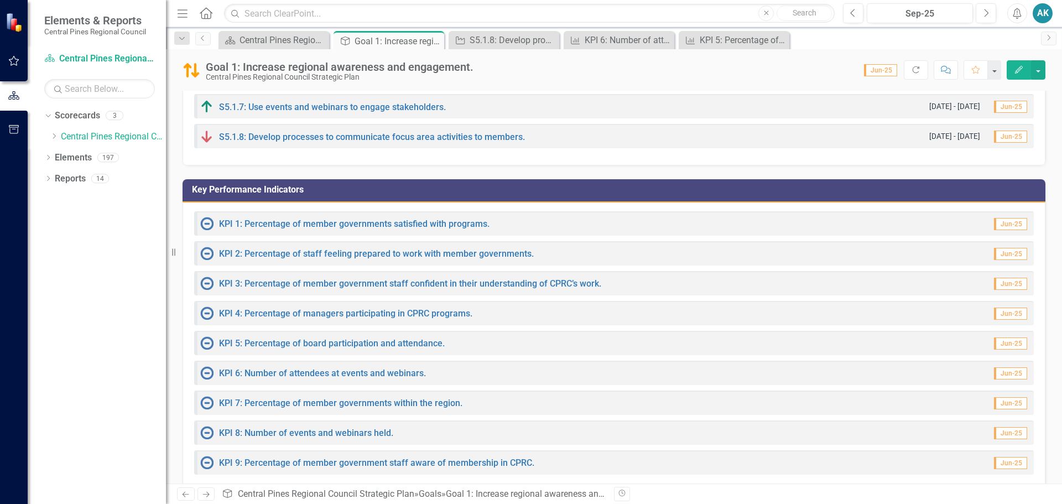
scroll to position [314, 0]
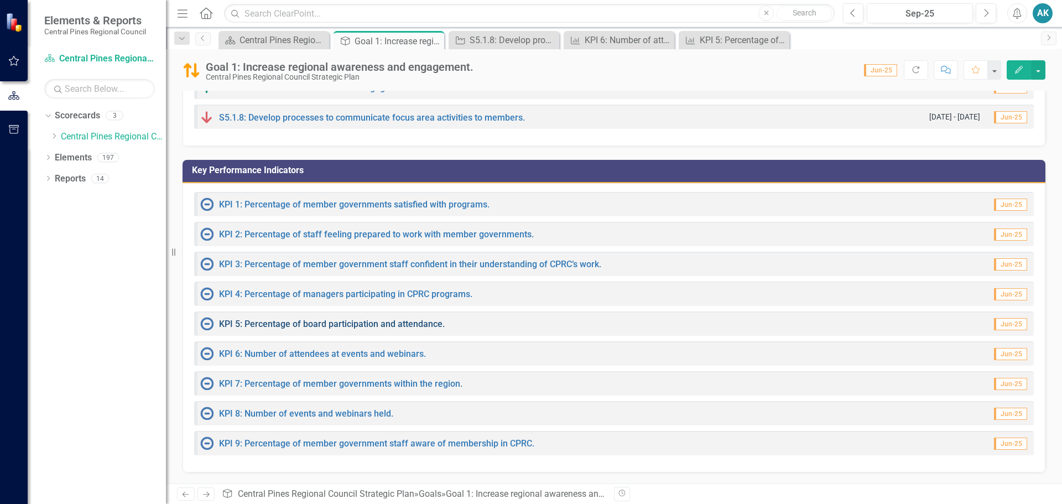
click at [425, 321] on link "KPI 5: Percentage of board participation and attendance." at bounding box center [332, 324] width 226 height 11
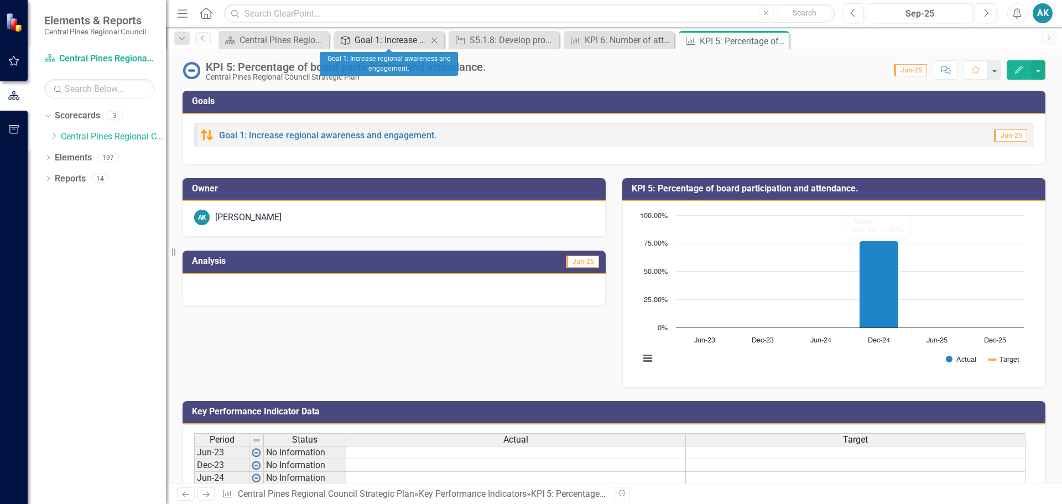
click at [398, 34] on div "Goal 1: Increase regional awareness and engagement." at bounding box center [391, 40] width 73 height 14
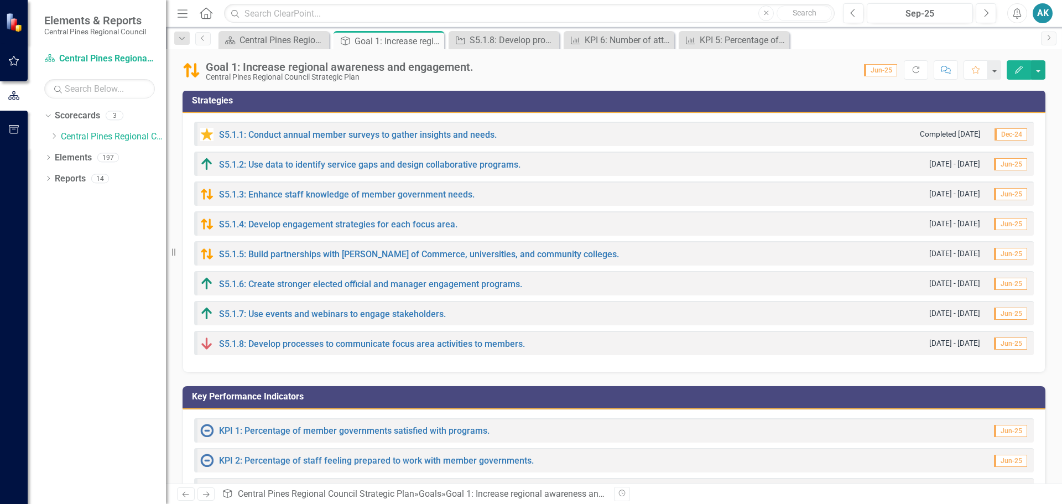
scroll to position [111, 0]
